Goal: Task Accomplishment & Management: Manage account settings

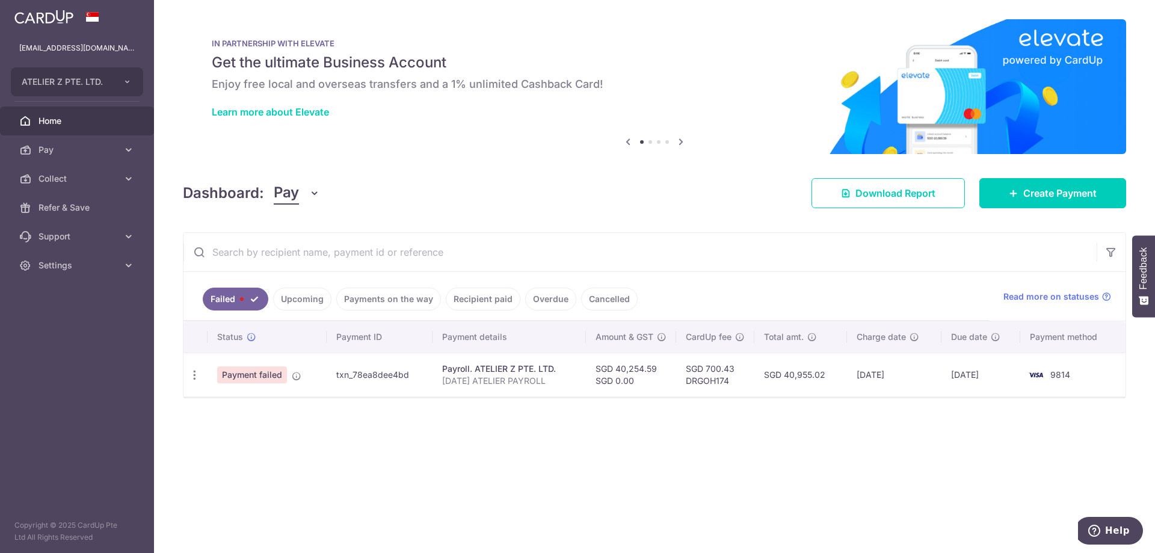
click at [311, 298] on link "Upcoming" at bounding box center [302, 298] width 58 height 23
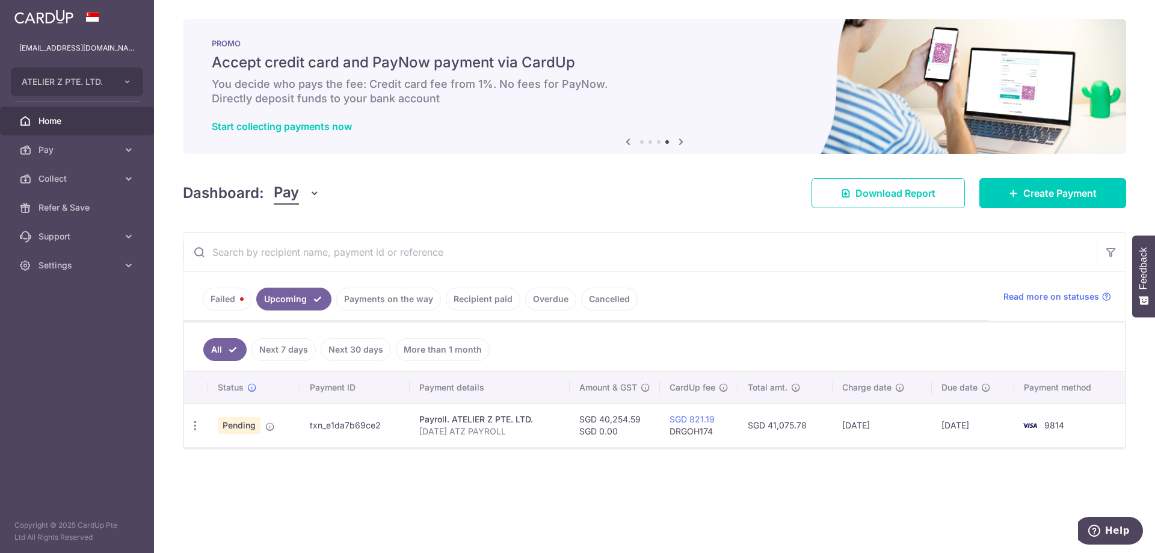
click at [286, 349] on link "Next 7 days" at bounding box center [283, 349] width 64 height 23
click at [355, 345] on link "Next 30 days" at bounding box center [356, 349] width 70 height 23
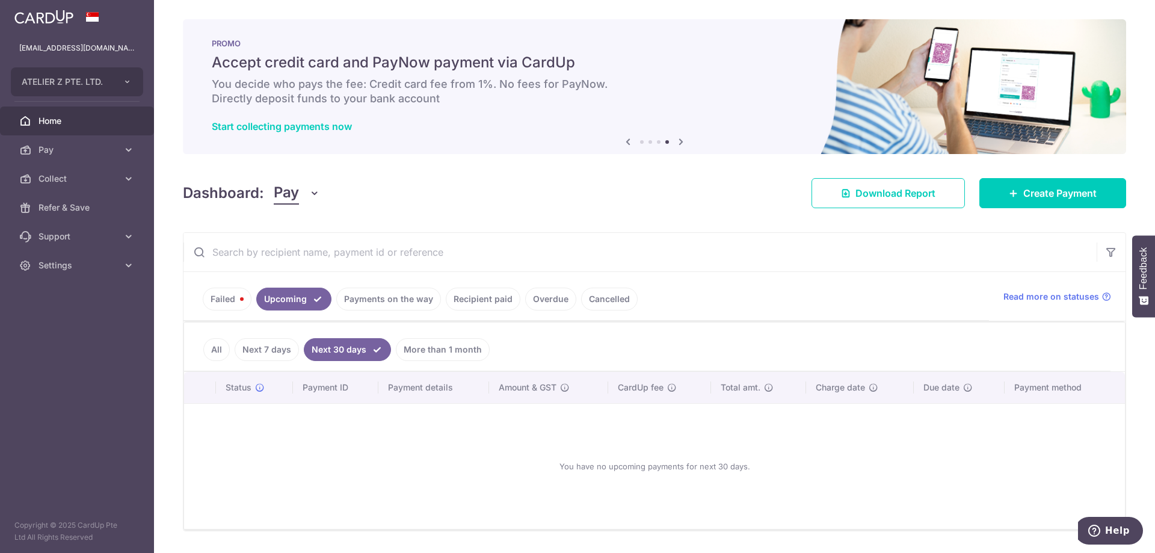
click at [399, 351] on link "More than 1 month" at bounding box center [443, 349] width 94 height 23
click at [227, 355] on link "All" at bounding box center [216, 349] width 26 height 23
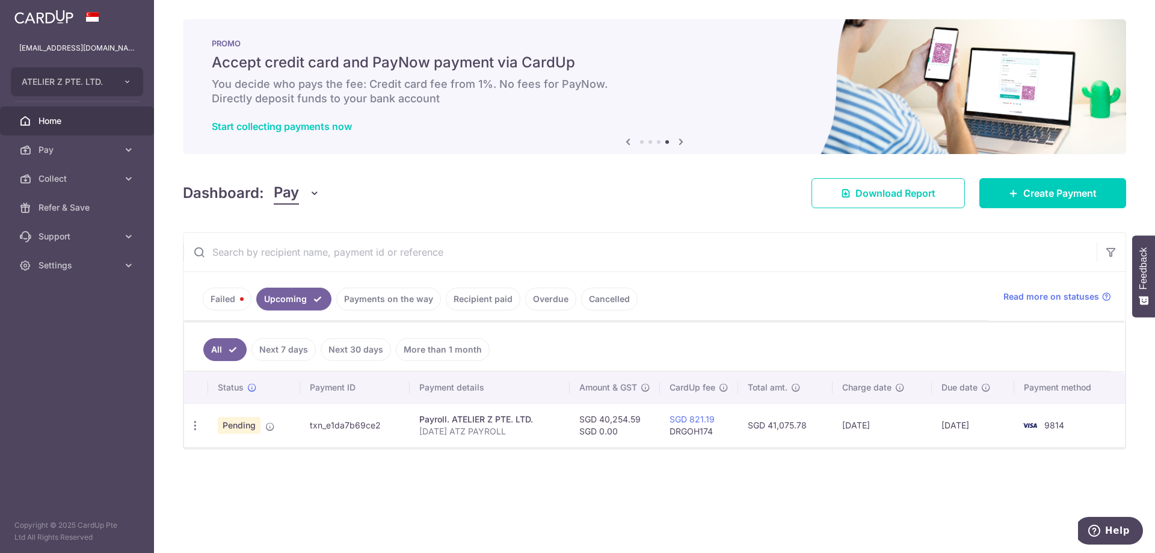
click at [374, 300] on link "Payments on the way" at bounding box center [388, 298] width 105 height 23
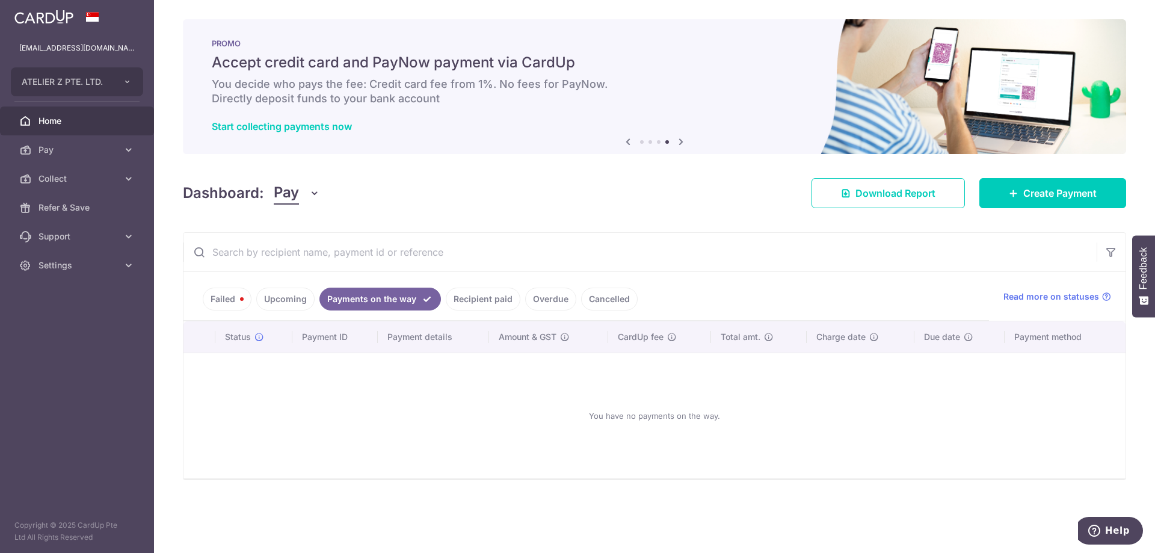
click at [300, 300] on link "Upcoming" at bounding box center [285, 298] width 58 height 23
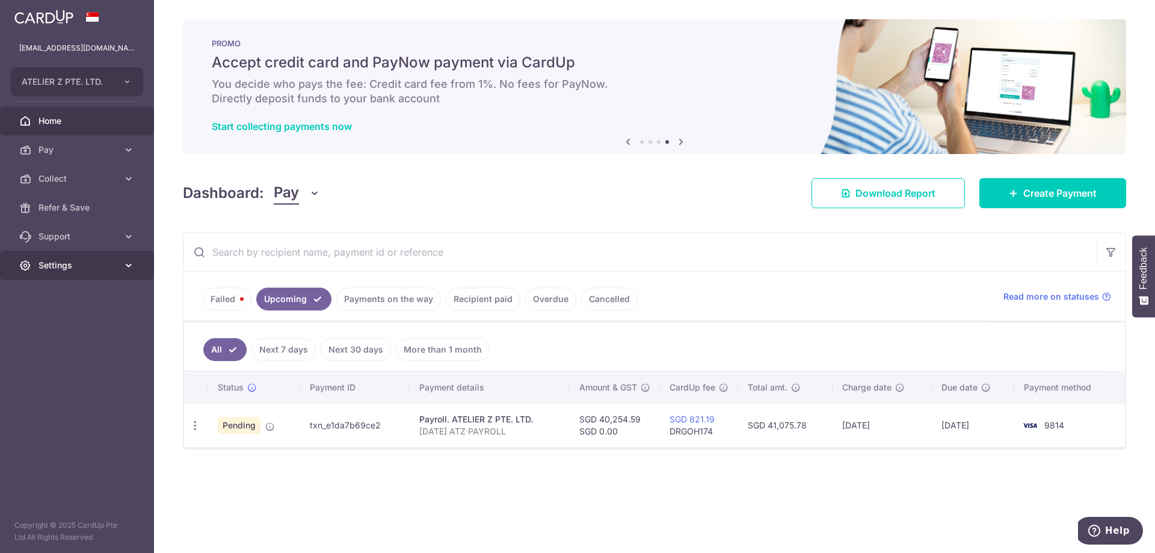
click at [44, 263] on span "Settings" at bounding box center [77, 265] width 79 height 12
click at [68, 317] on span "Logout" at bounding box center [77, 323] width 79 height 12
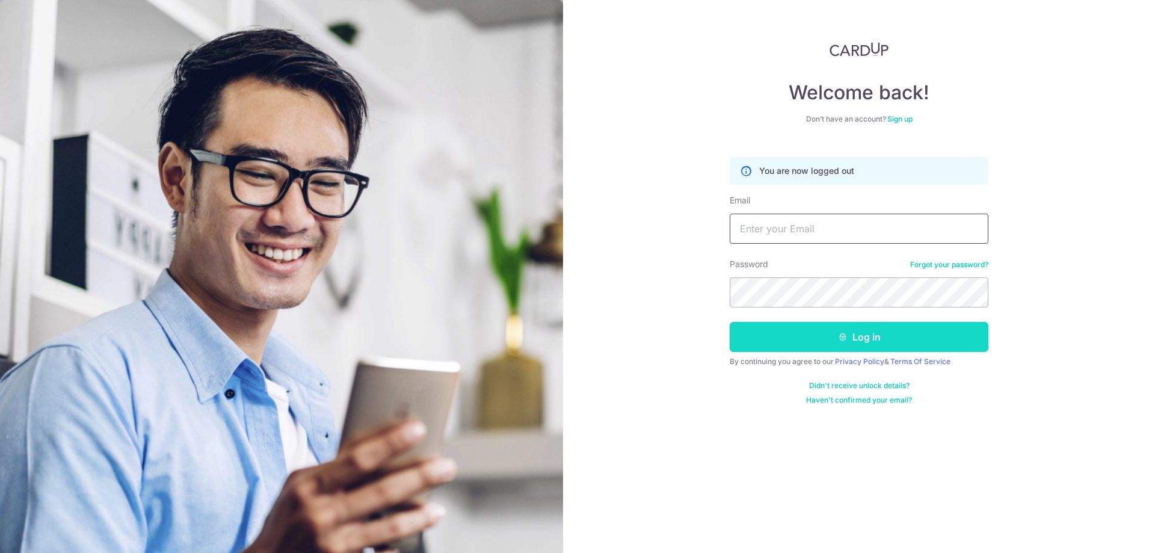
type input "[EMAIL_ADDRESS][DOMAIN_NAME]"
click at [819, 340] on button "Log in" at bounding box center [859, 337] width 259 height 30
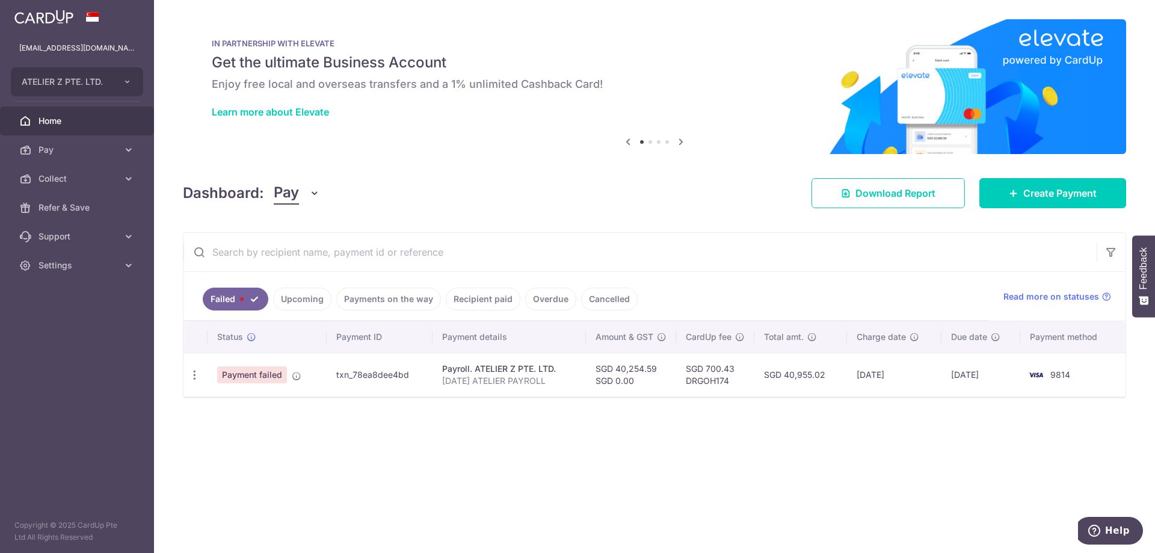
click at [295, 306] on link "Upcoming" at bounding box center [302, 298] width 58 height 23
